Goal: Register for event/course

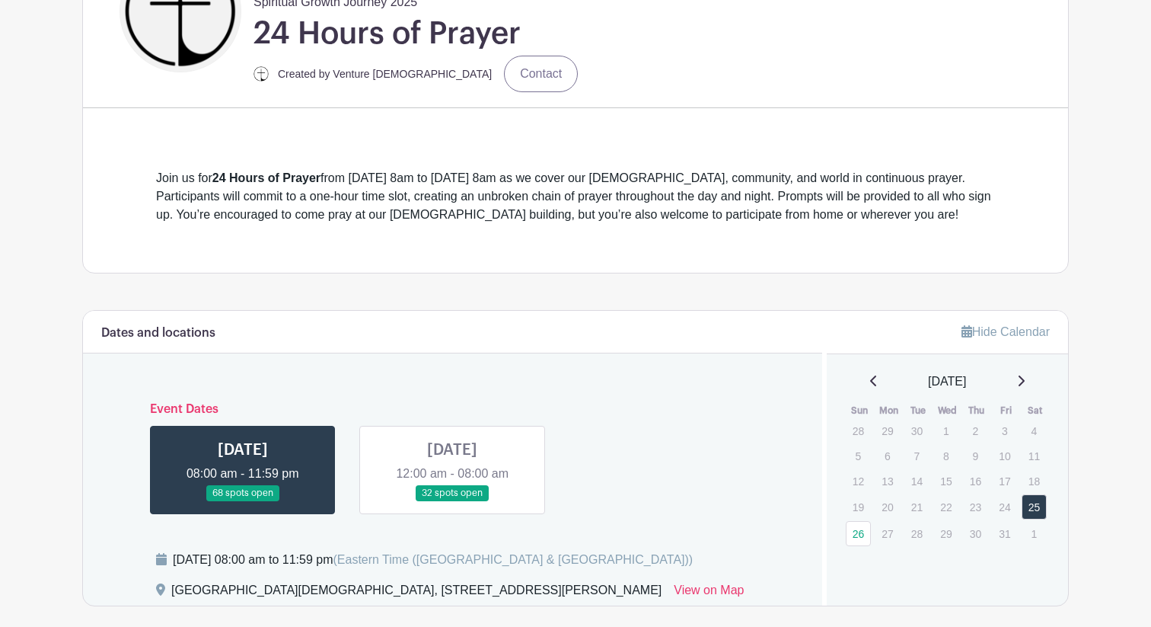
scroll to position [522, 0]
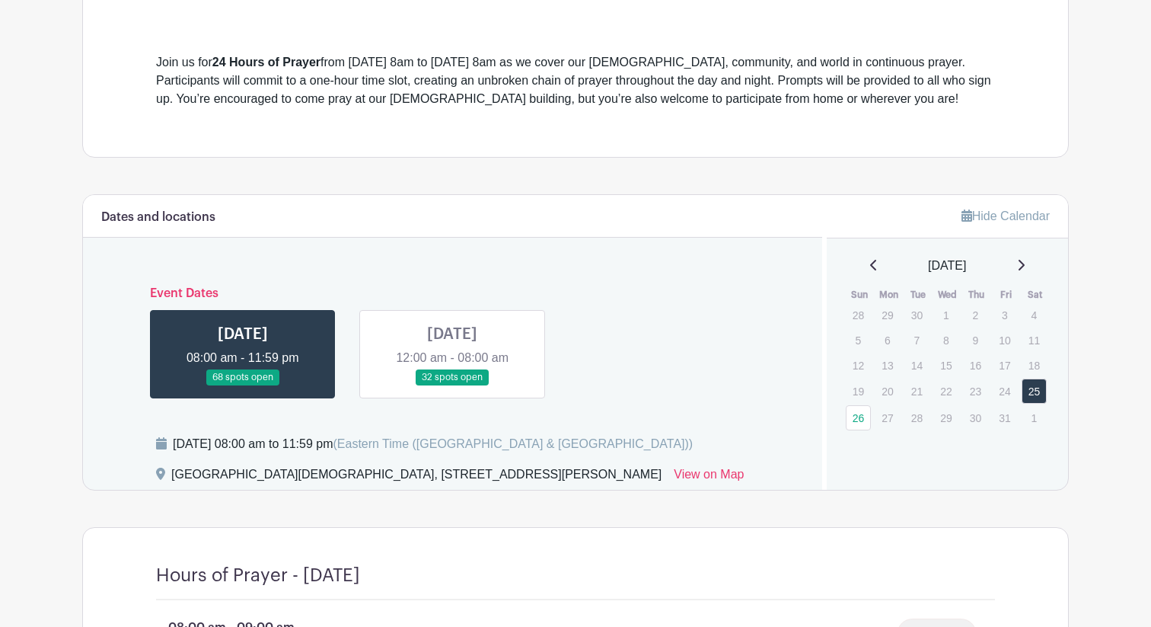
click at [452, 385] on link at bounding box center [452, 385] width 0 height 0
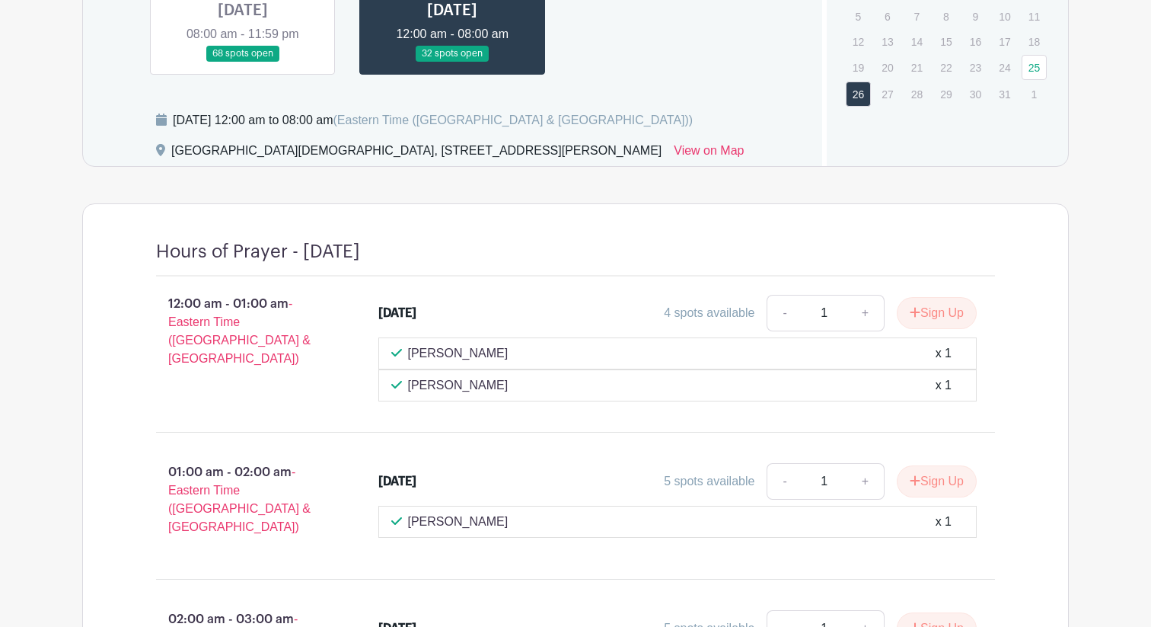
scroll to position [845, 0]
click at [243, 62] on link at bounding box center [243, 62] width 0 height 0
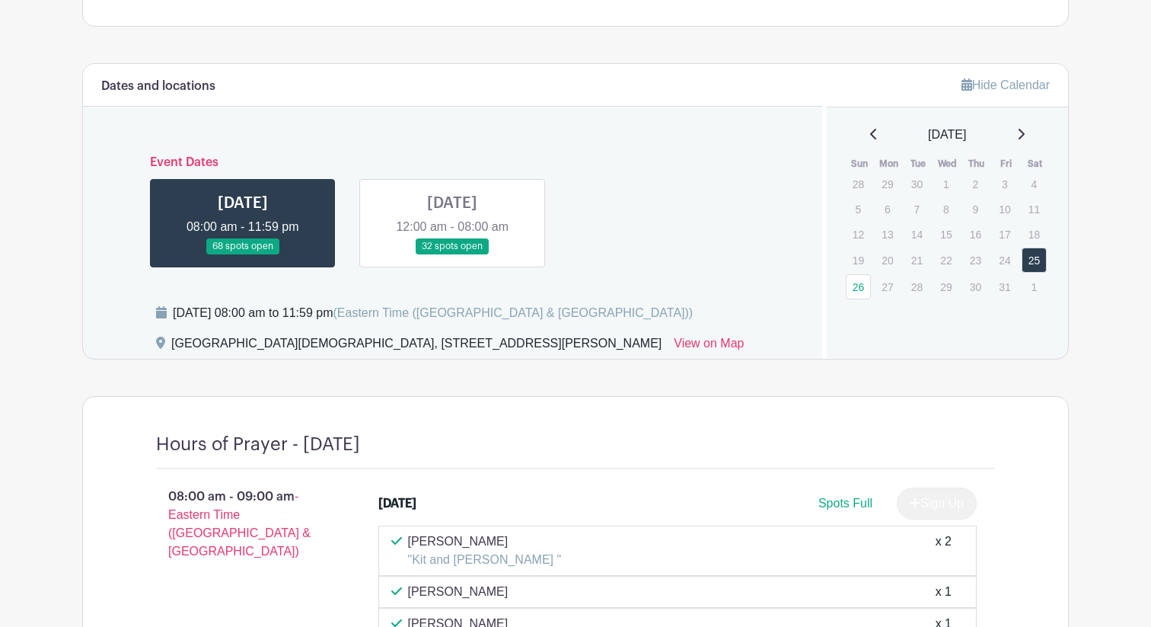
scroll to position [645, 0]
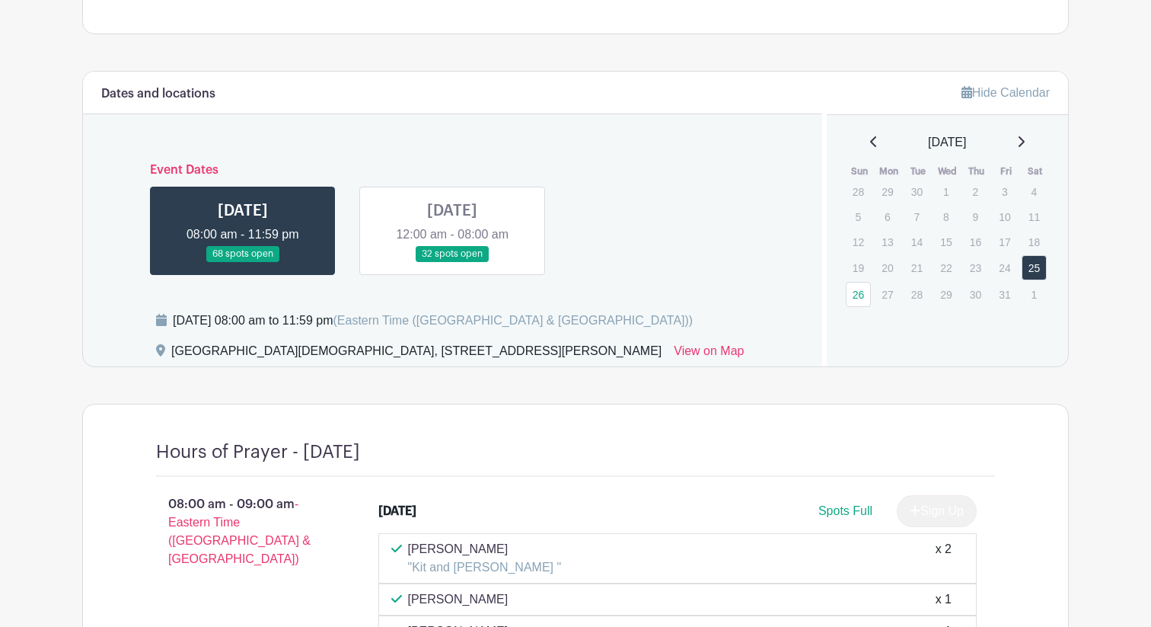
click at [452, 262] on link at bounding box center [452, 262] width 0 height 0
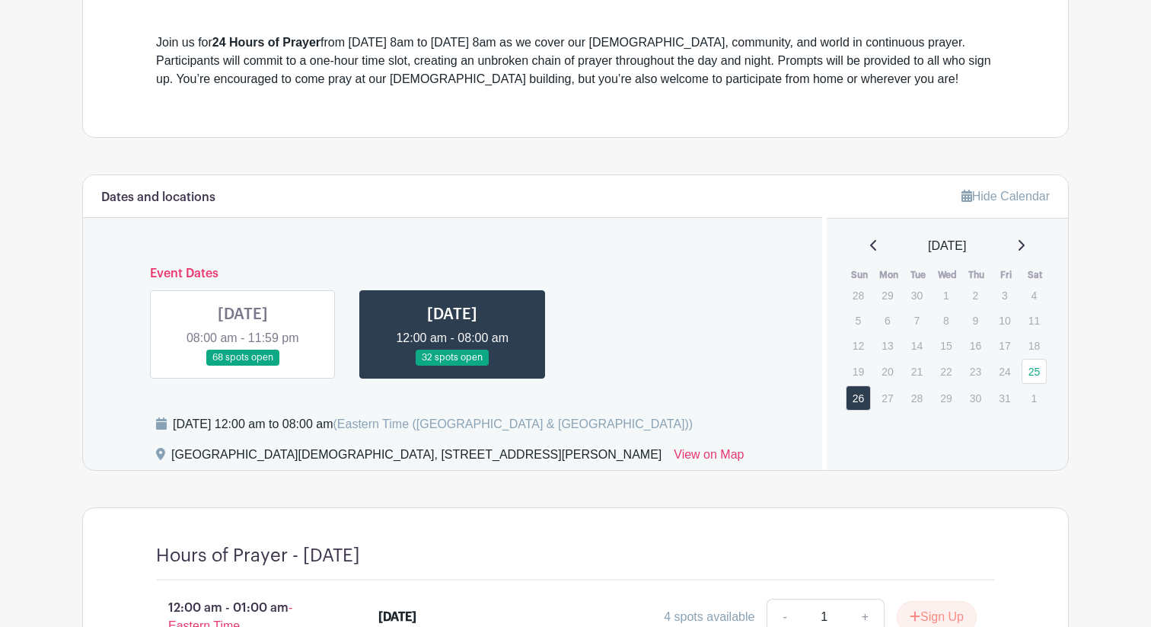
scroll to position [656, 0]
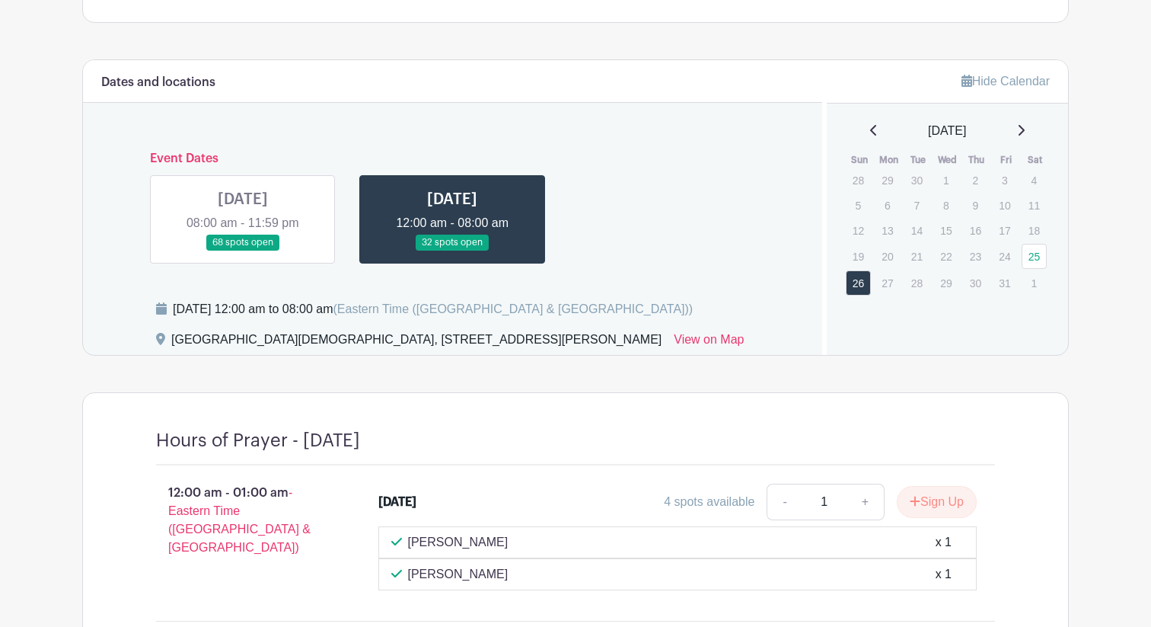
click at [243, 251] on link at bounding box center [243, 251] width 0 height 0
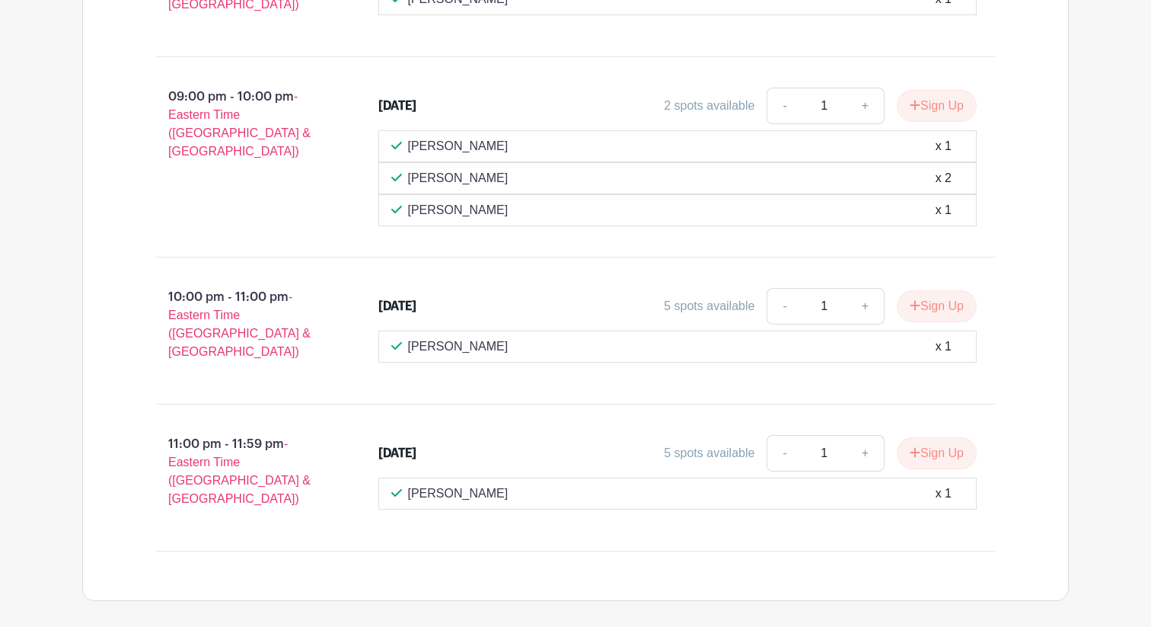
scroll to position [3211, 0]
